Goal: Information Seeking & Learning: Learn about a topic

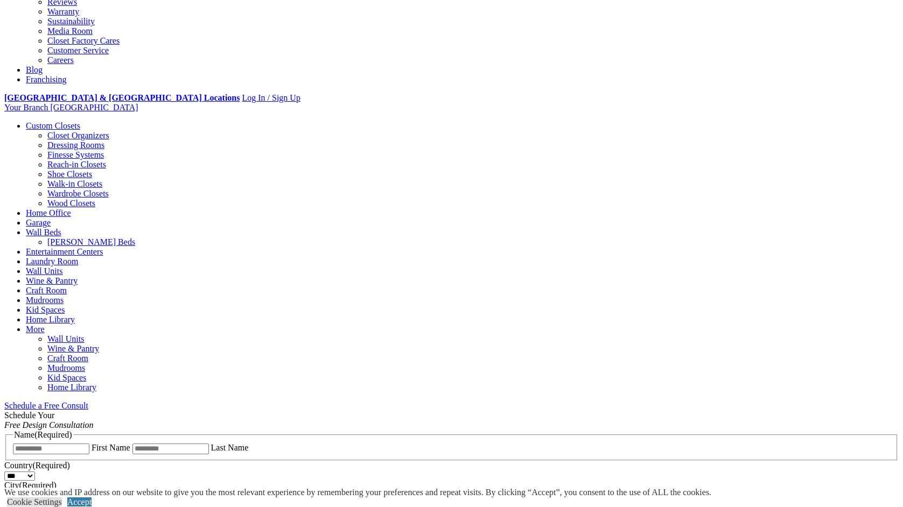
scroll to position [323, 0]
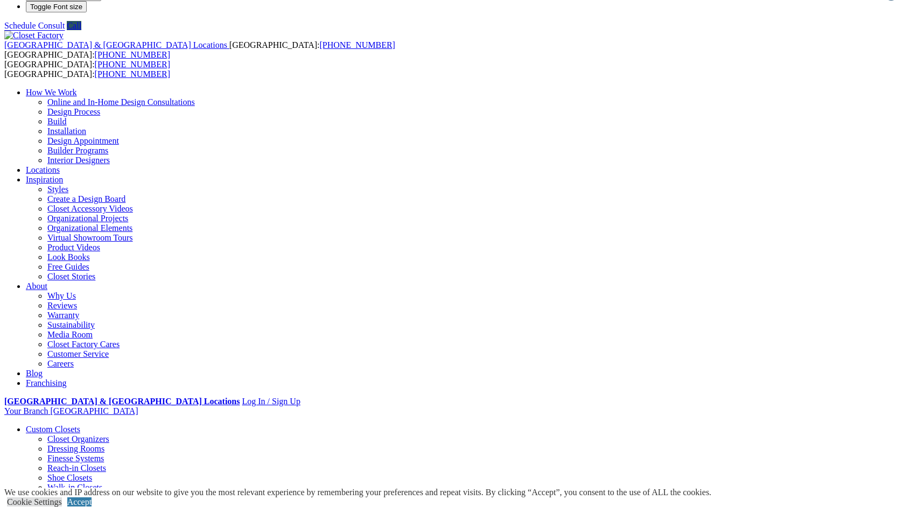
scroll to position [0, 0]
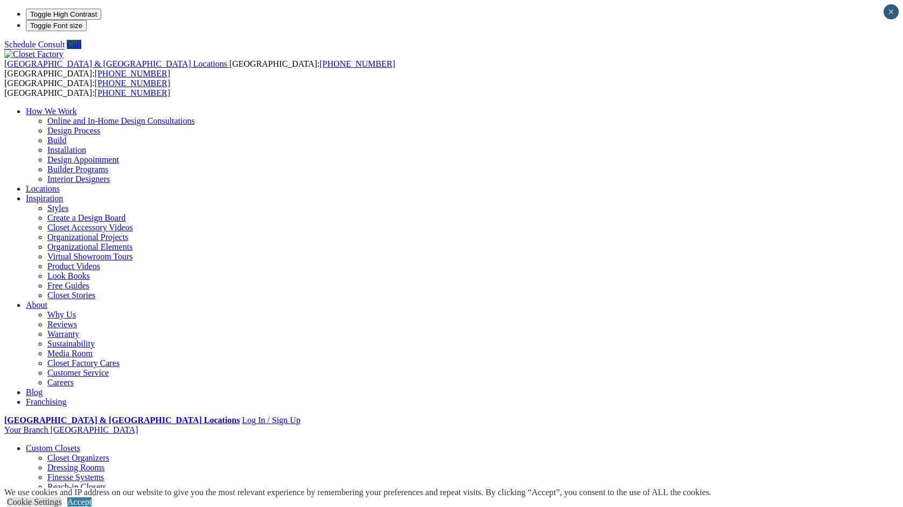
click at [68, 507] on link "Wardrobe Closets" at bounding box center [77, 516] width 61 height 9
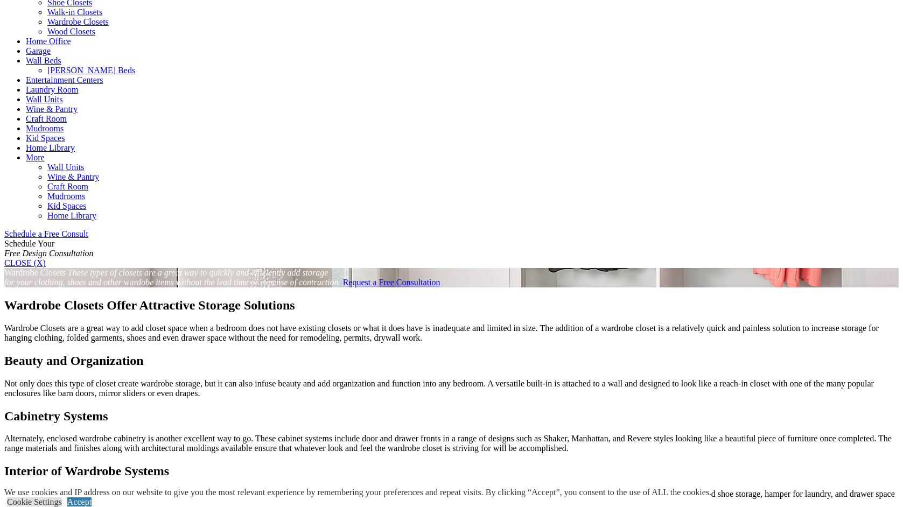
scroll to position [485, 0]
